Goal: Task Accomplishment & Management: Complete application form

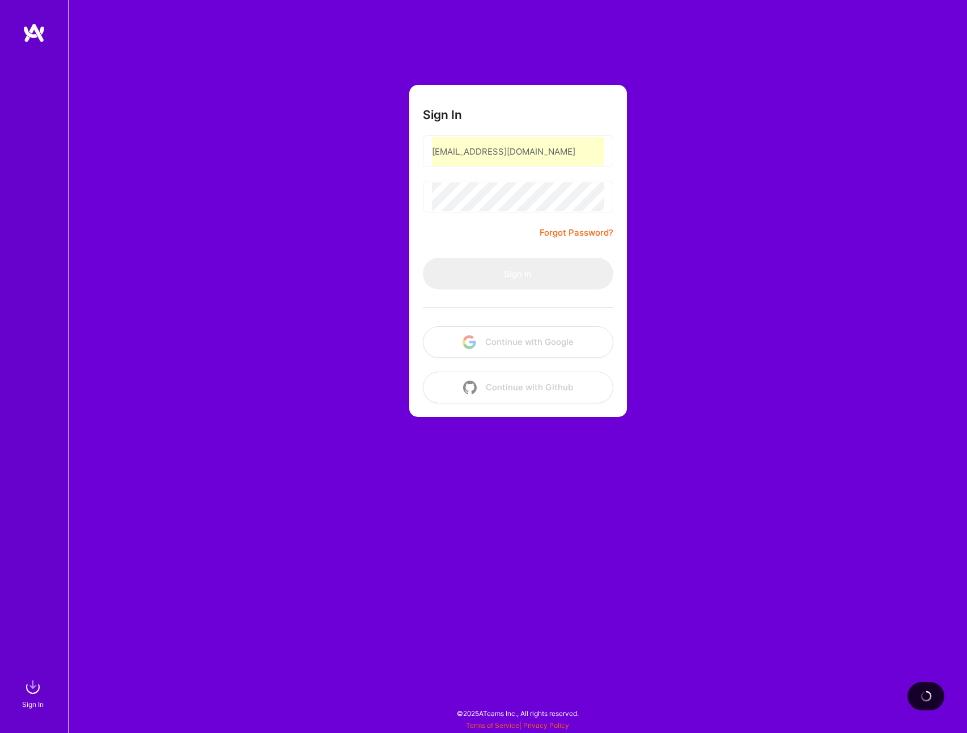
click at [333, 246] on div "Sign In [EMAIL_ADDRESS][DOMAIN_NAME] Forgot Password? Sign In Continue with Goo…" at bounding box center [517, 366] width 899 height 733
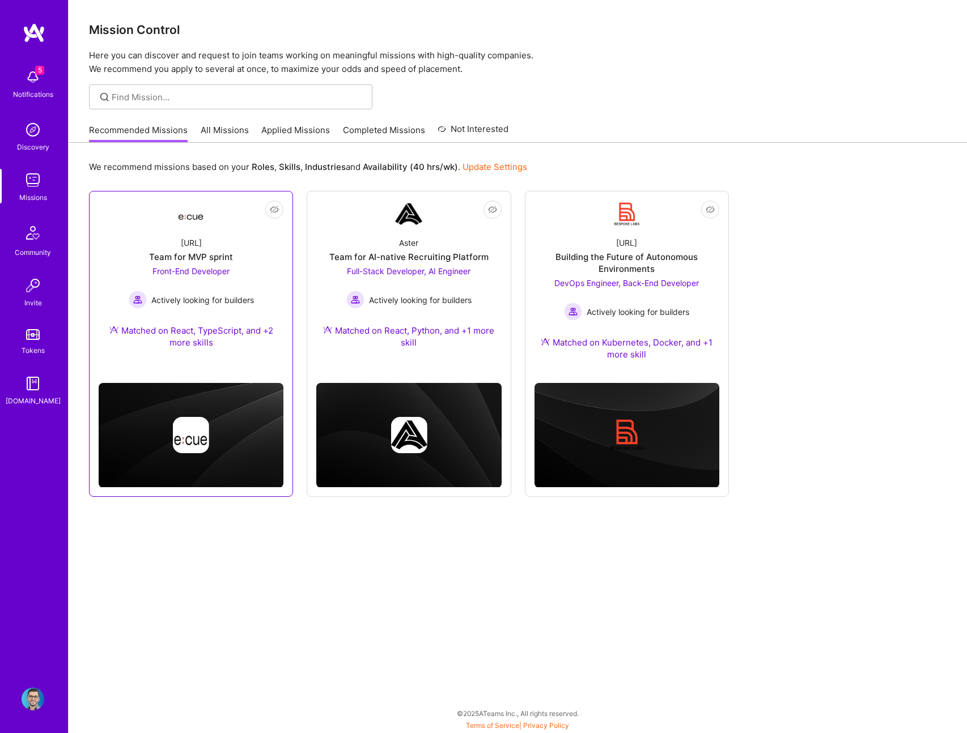
click at [199, 226] on div at bounding box center [190, 214] width 27 height 27
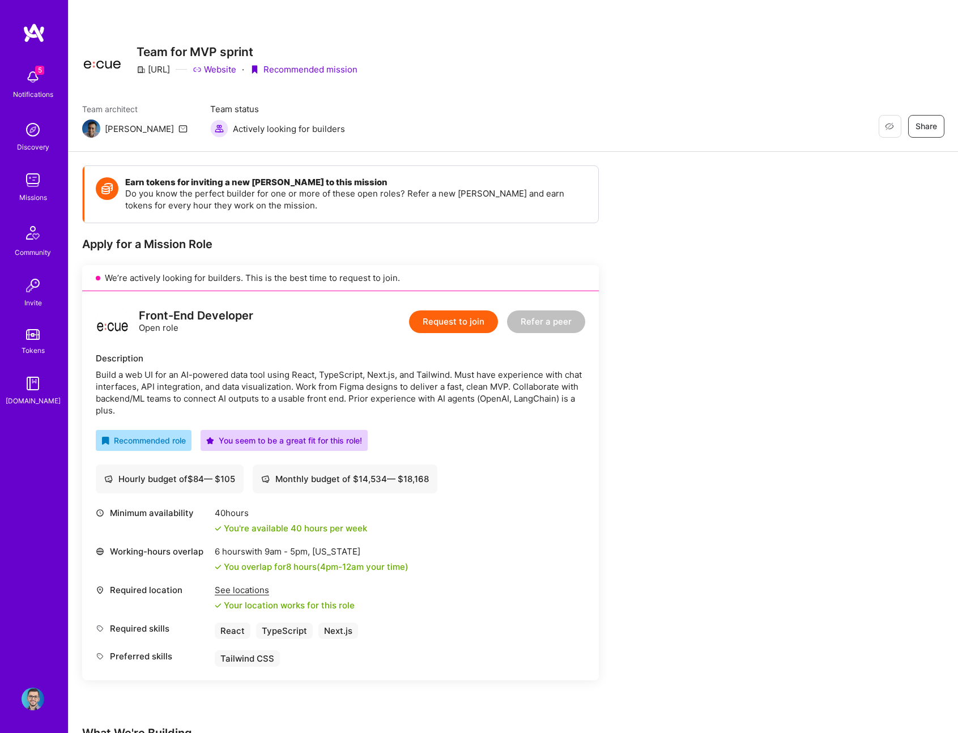
click at [444, 457] on div "Front-End Developer Open role Request to join Refer a peer Description Build a …" at bounding box center [340, 485] width 517 height 389
